Goal: Information Seeking & Learning: Find specific fact

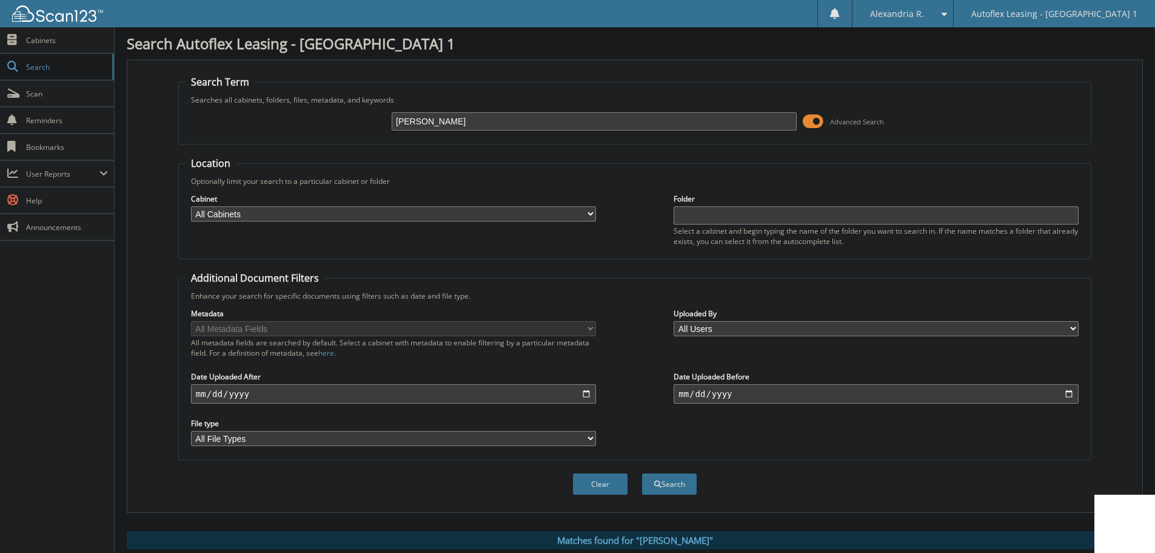
drag, startPoint x: 446, startPoint y: 129, endPoint x: 334, endPoint y: 129, distance: 112.2
click at [334, 129] on div "[PERSON_NAME] Advanced Search" at bounding box center [635, 121] width 900 height 33
paste input "[PERSON_NAME]"
type input "[PERSON_NAME]"
click at [642, 473] on button "Search" at bounding box center [669, 483] width 55 height 21
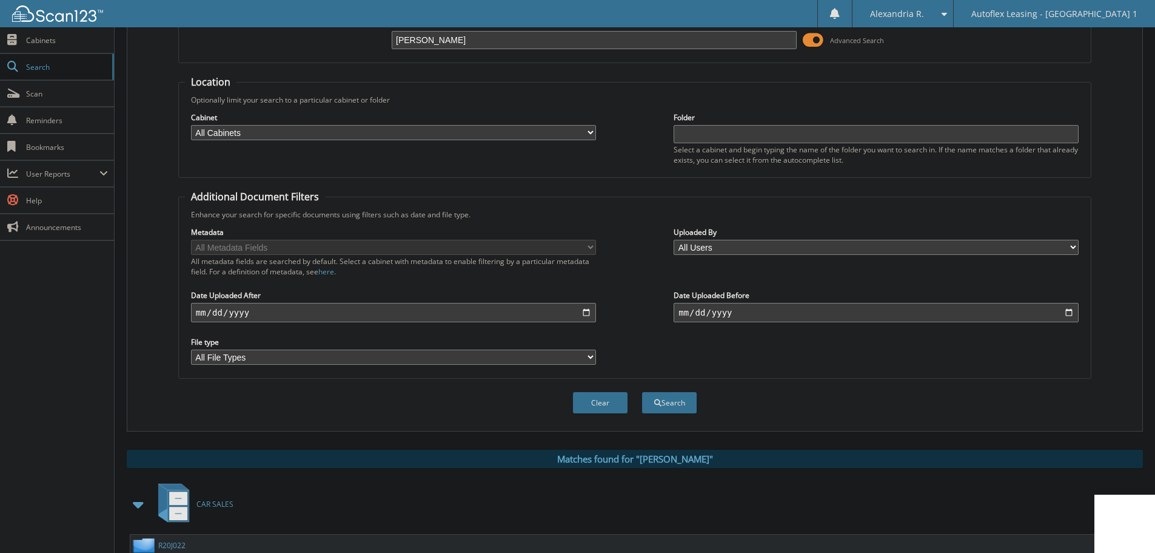
scroll to position [391, 0]
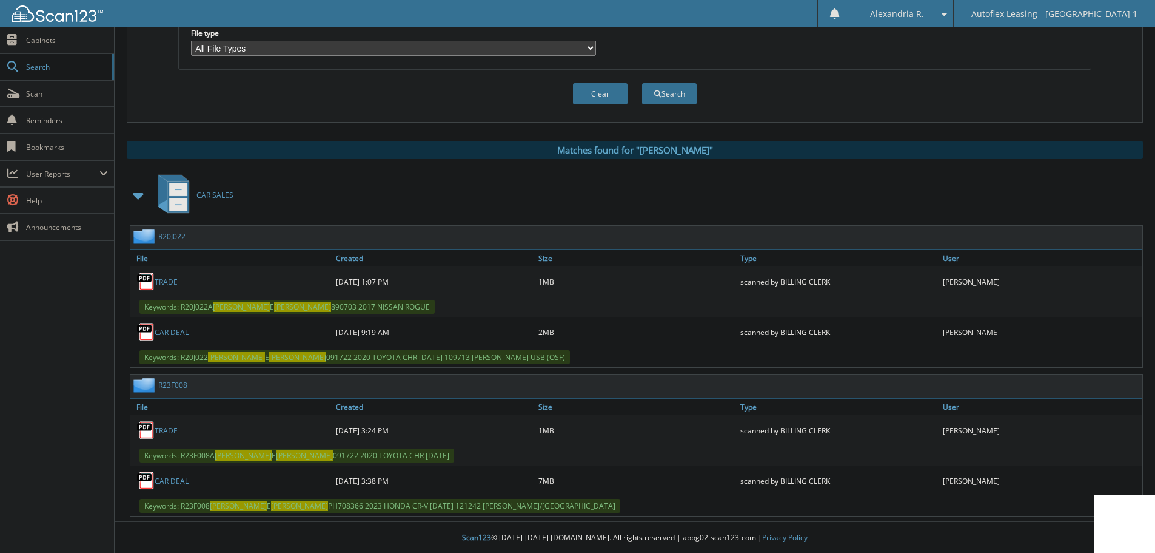
click at [164, 478] on link "CAR DEAL" at bounding box center [172, 481] width 34 height 10
